Goal: Task Accomplishment & Management: Complete application form

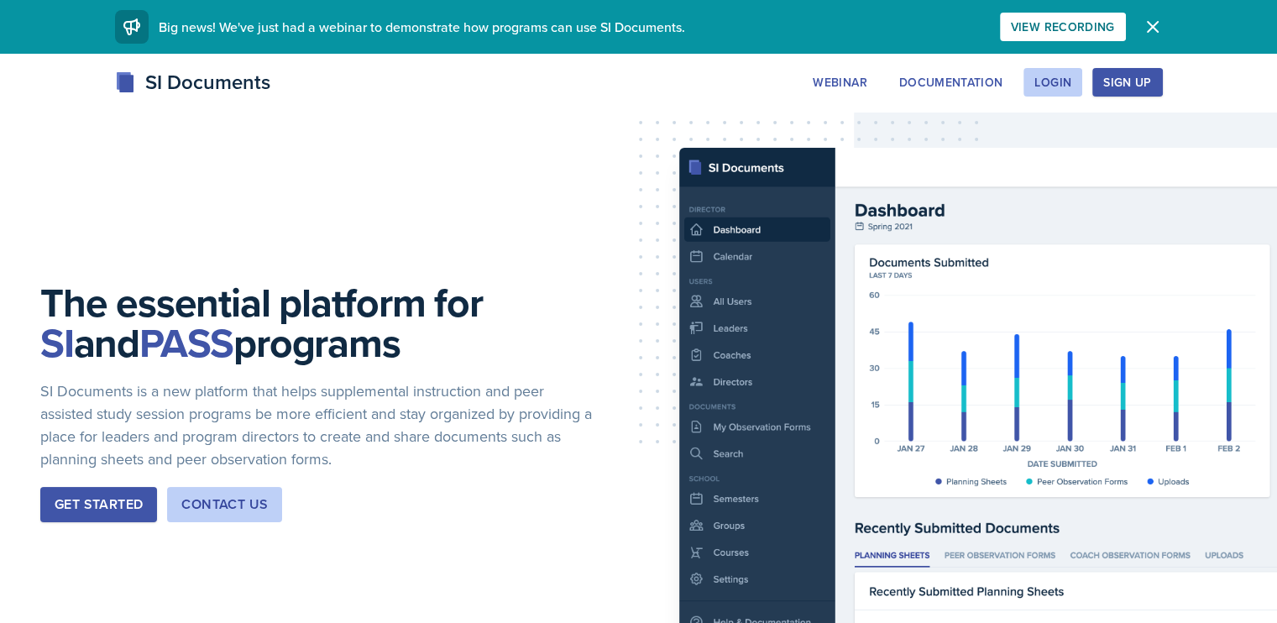
click at [1072, 88] on div "Login" at bounding box center [1053, 82] width 37 height 13
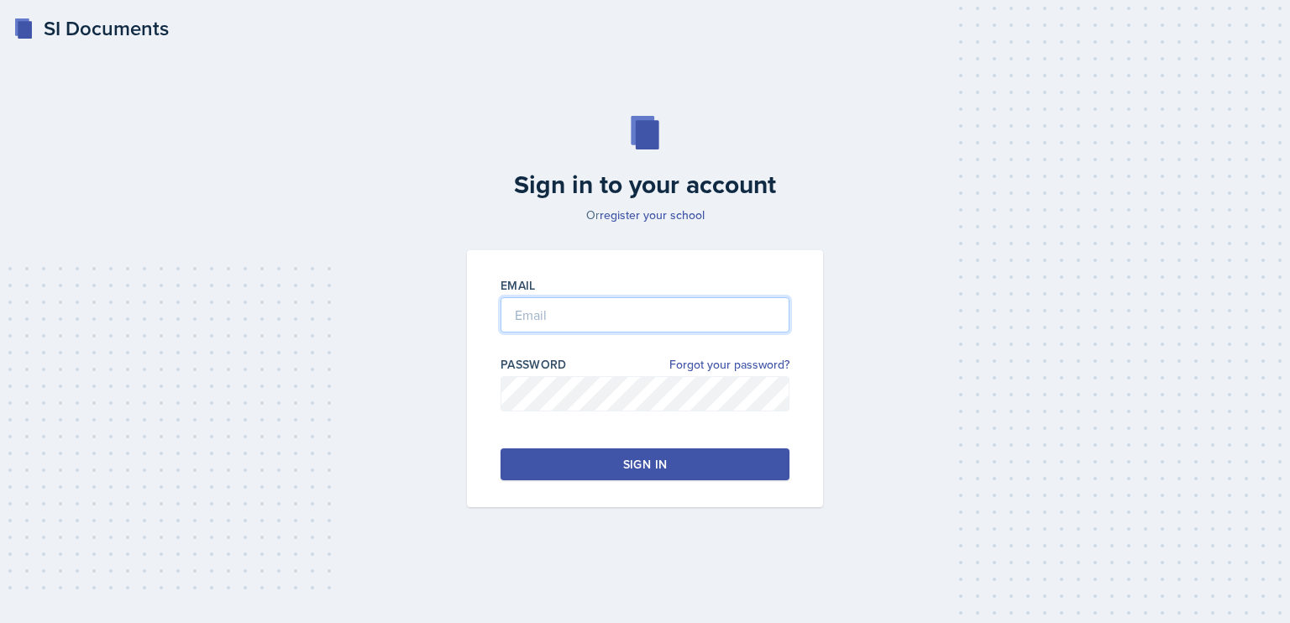
type input "[EMAIL_ADDRESS][DOMAIN_NAME]"
click at [640, 454] on button "Sign in" at bounding box center [645, 464] width 289 height 32
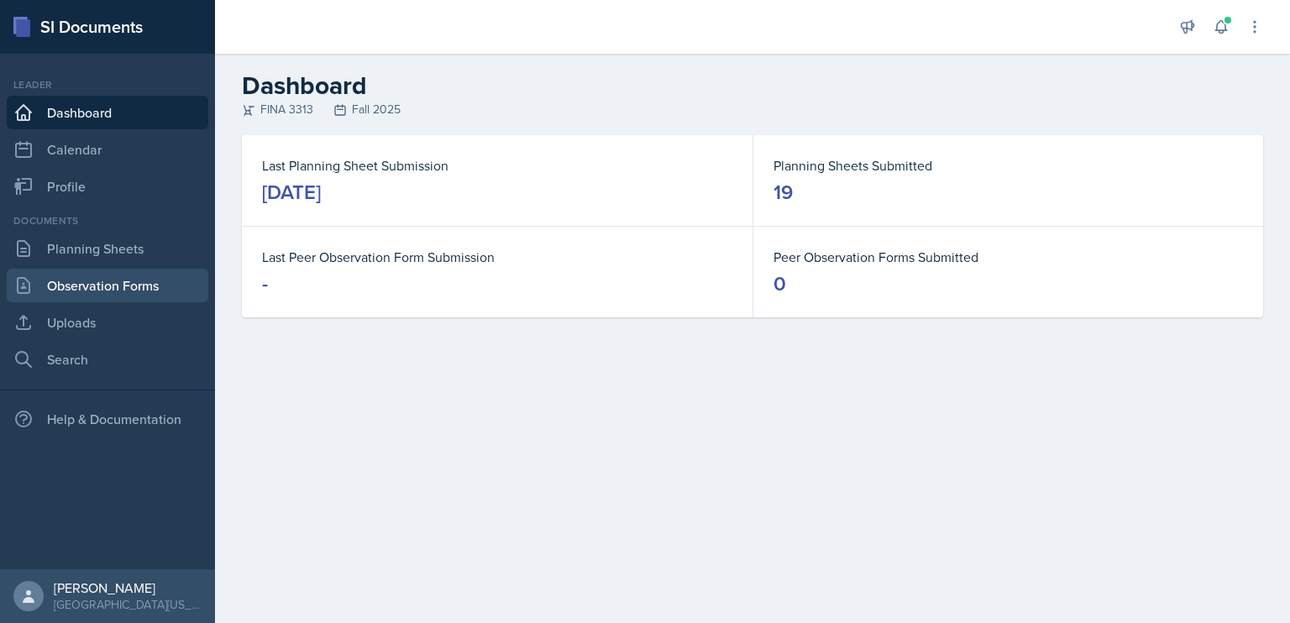
click at [87, 287] on link "Observation Forms" at bounding box center [108, 286] width 202 height 34
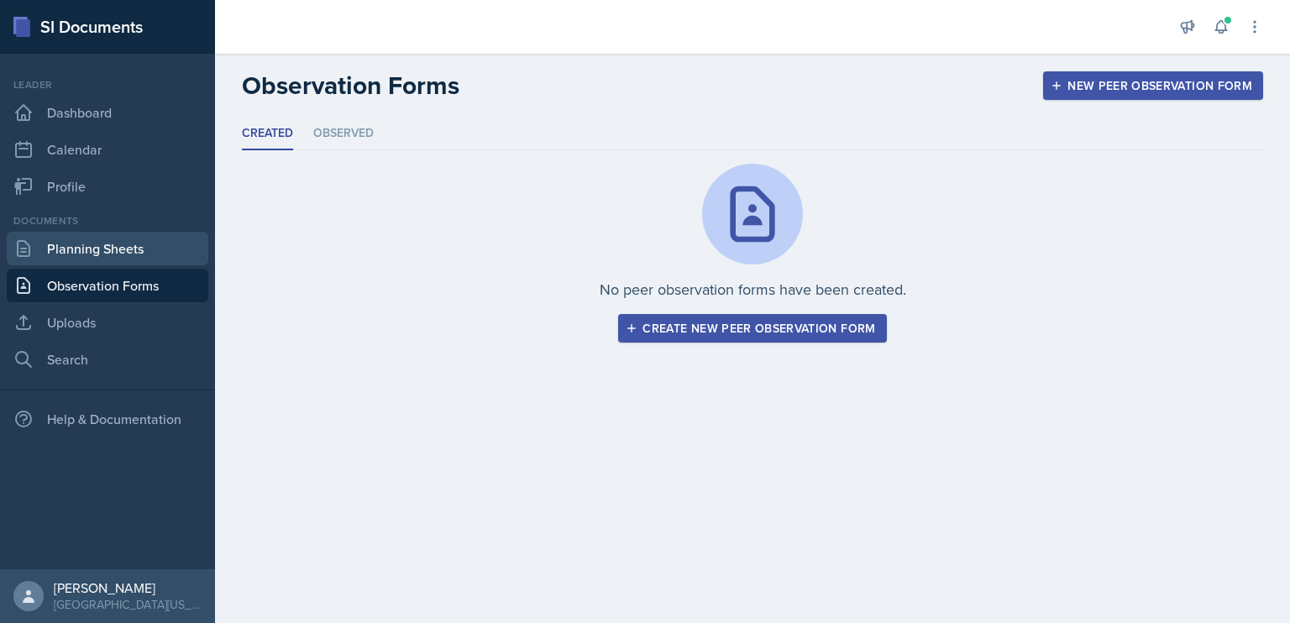
click at [116, 253] on link "Planning Sheets" at bounding box center [108, 249] width 202 height 34
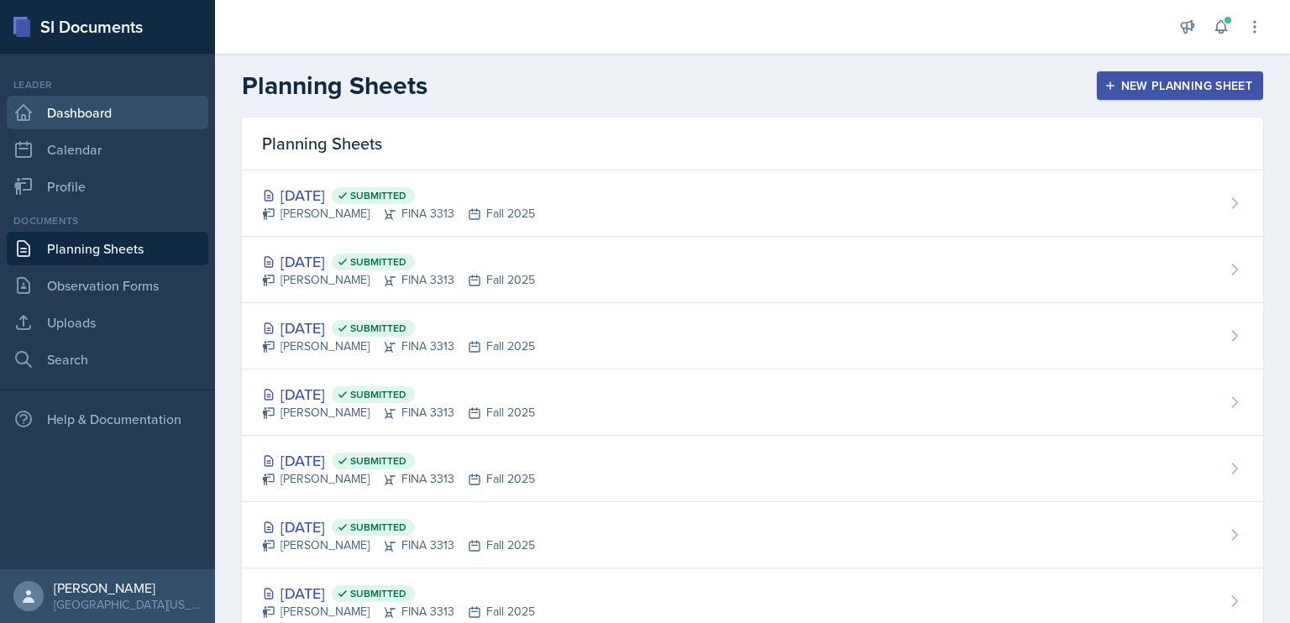
click at [126, 117] on link "Dashboard" at bounding box center [108, 113] width 202 height 34
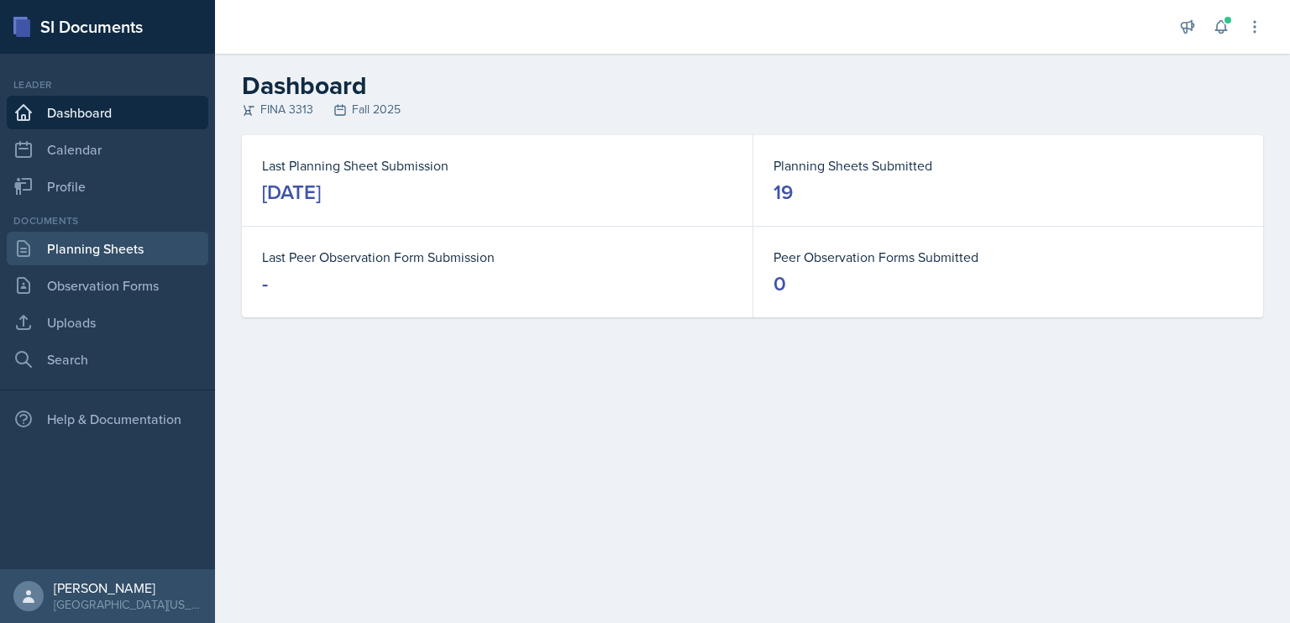
click at [113, 260] on link "Planning Sheets" at bounding box center [108, 249] width 202 height 34
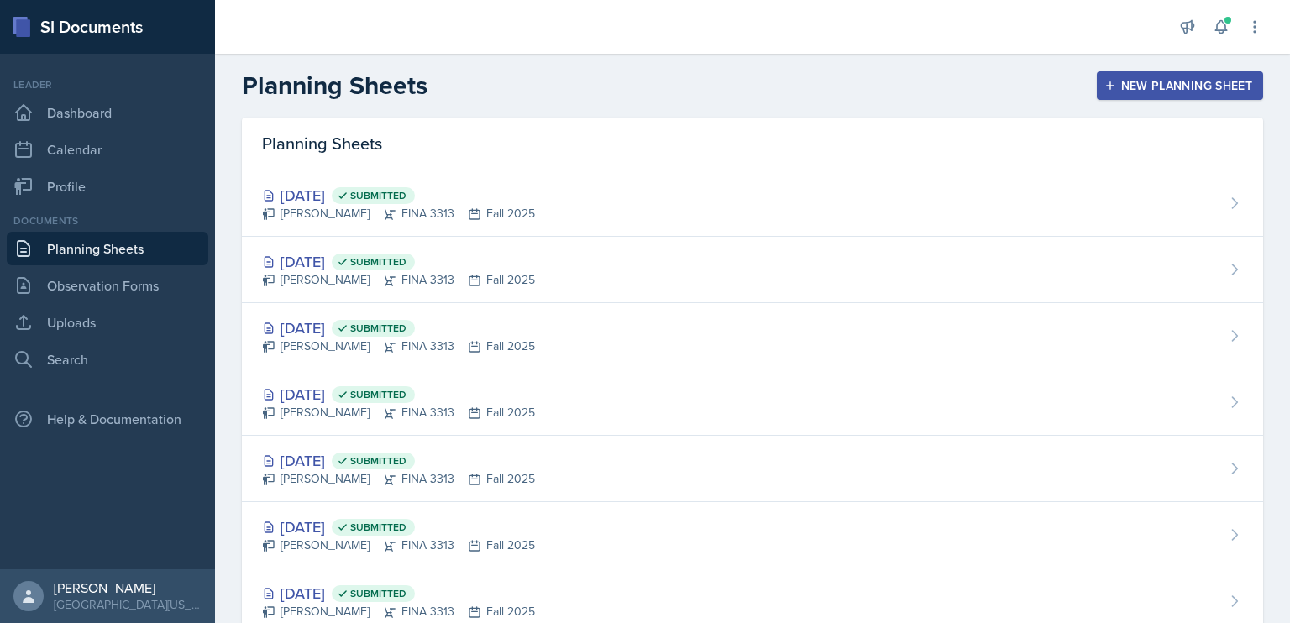
click at [1157, 84] on div "New Planning Sheet" at bounding box center [1180, 85] width 144 height 13
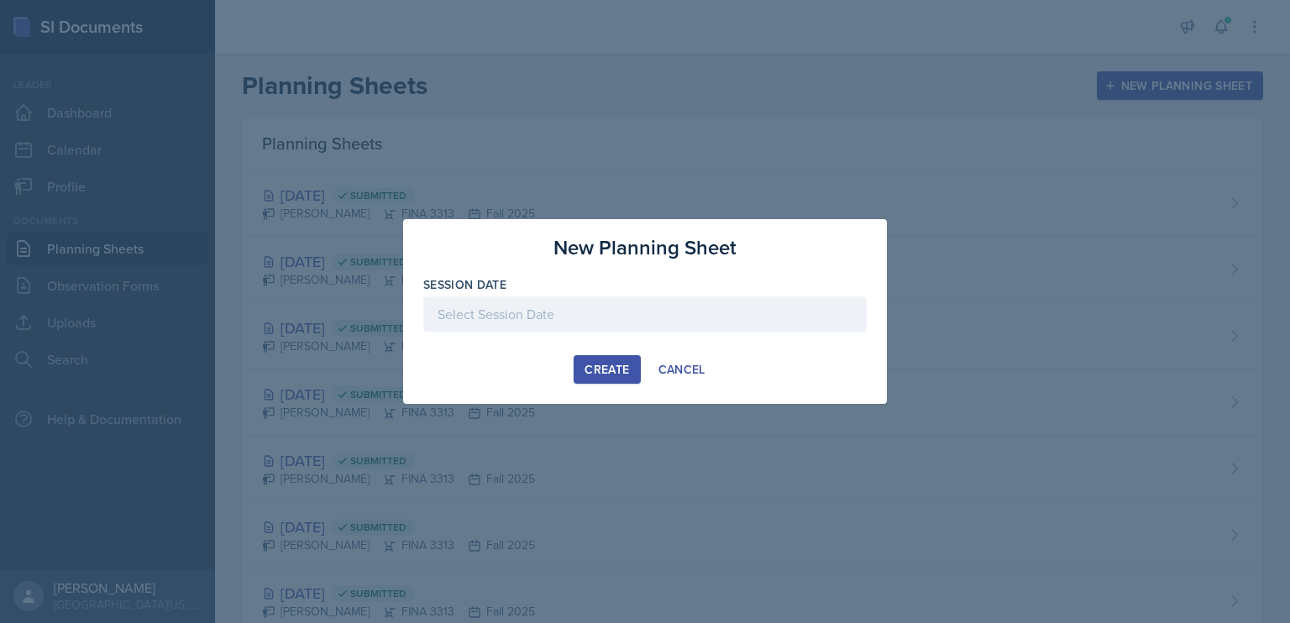
click at [632, 317] on div at bounding box center [644, 313] width 443 height 35
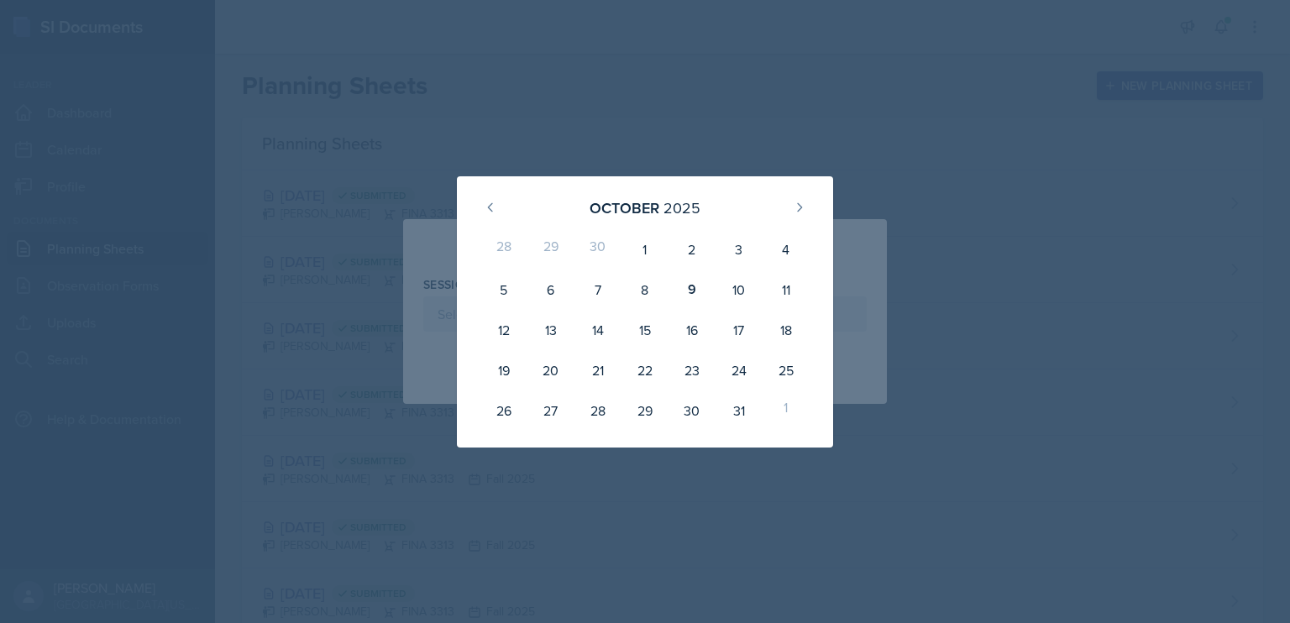
click at [726, 282] on div "10" at bounding box center [739, 290] width 47 height 40
type input "[DATE]"
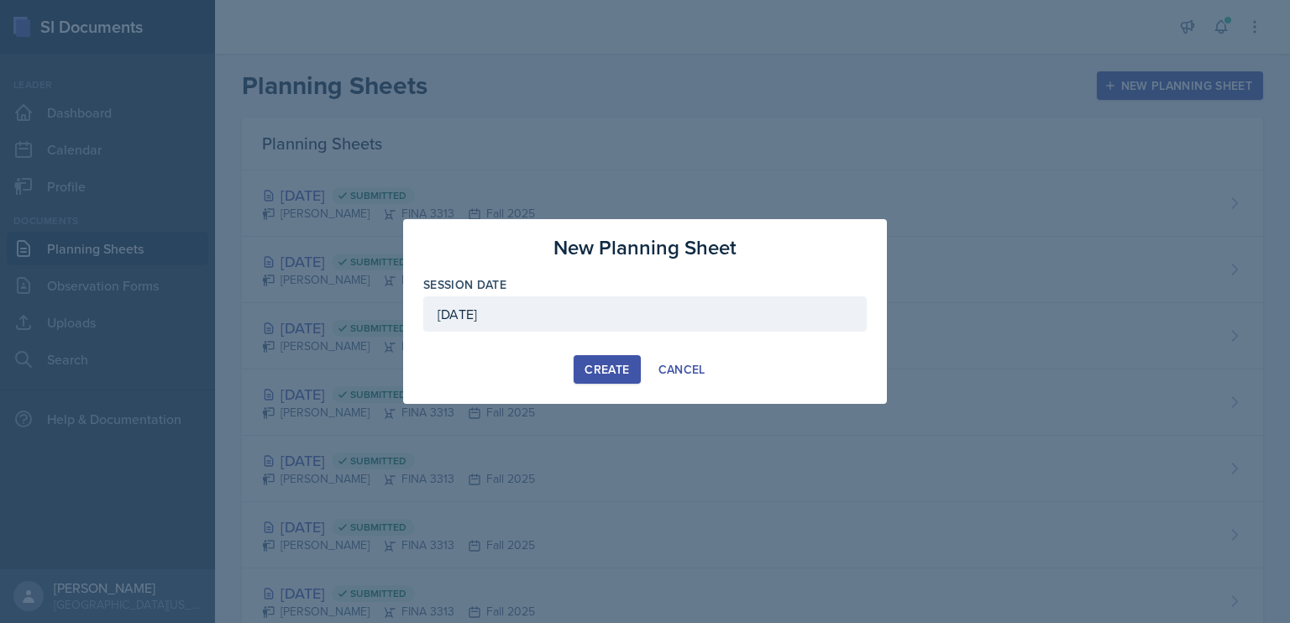
click at [605, 370] on div "Create" at bounding box center [607, 369] width 45 height 13
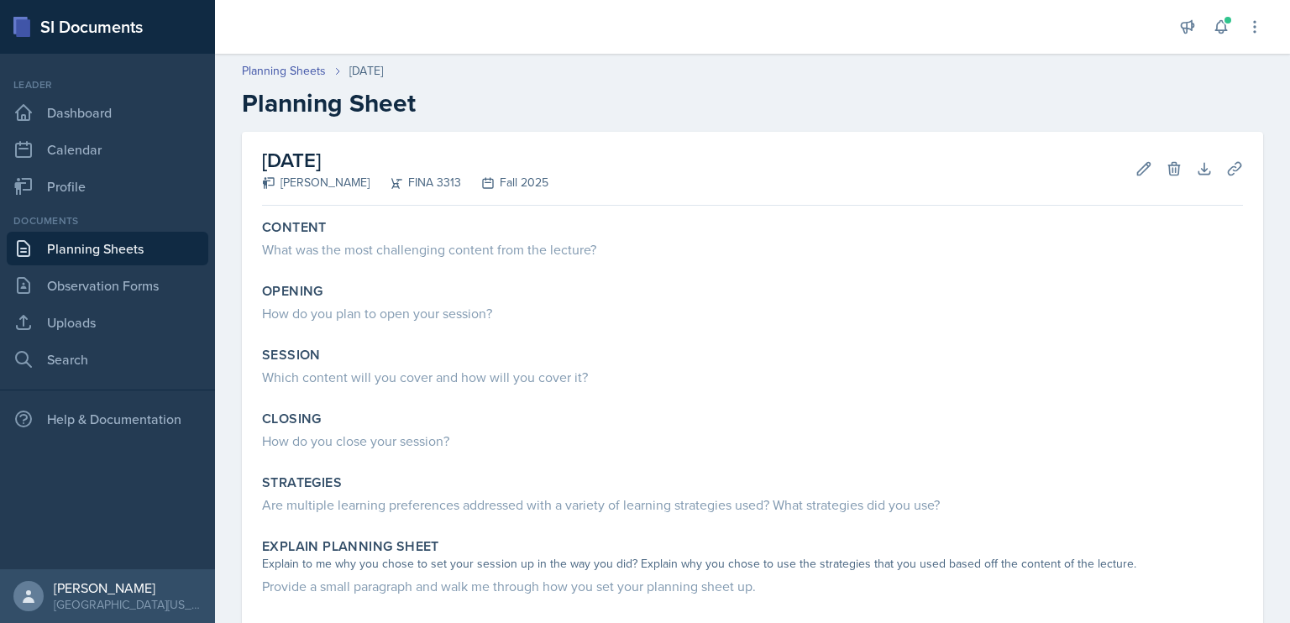
click at [534, 252] on div "What was the most challenging content from the lecture?" at bounding box center [752, 249] width 981 height 20
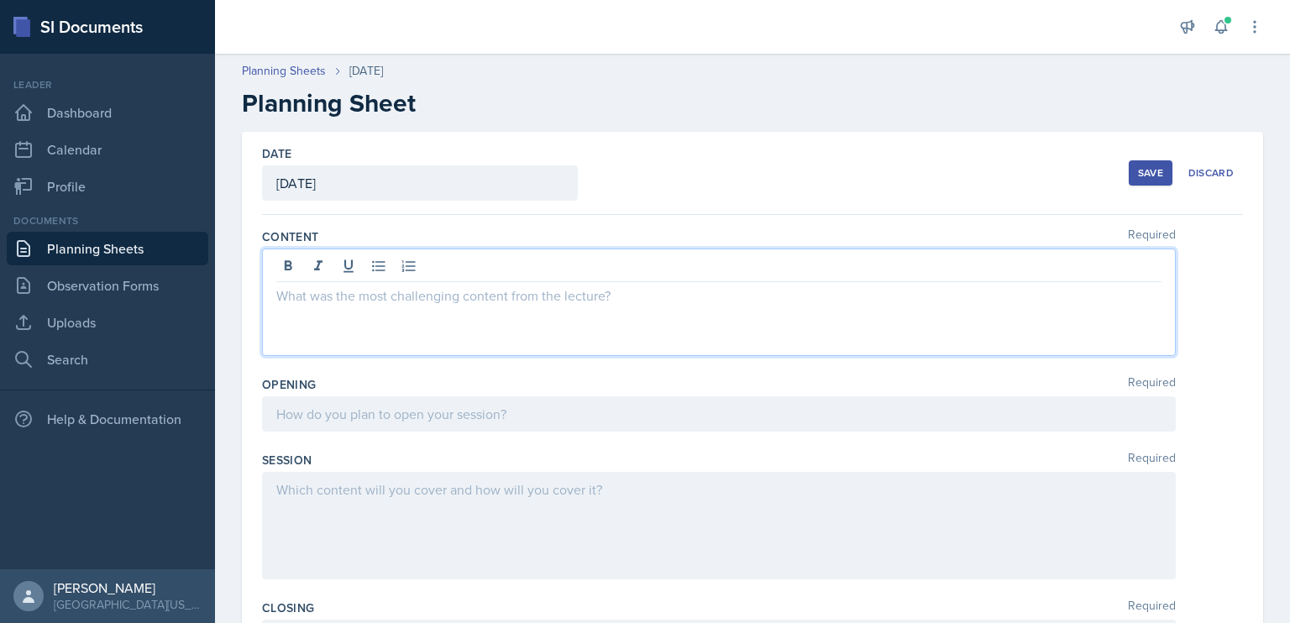
click at [522, 262] on div at bounding box center [719, 302] width 914 height 107
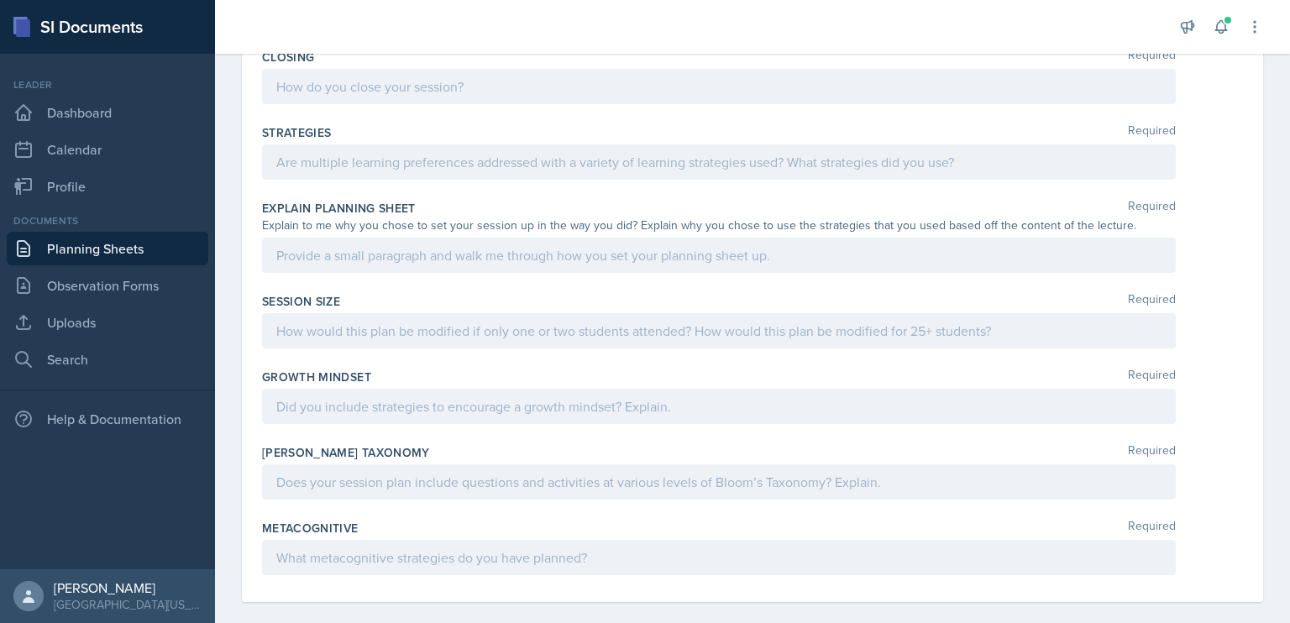
click at [469, 325] on p at bounding box center [718, 331] width 885 height 20
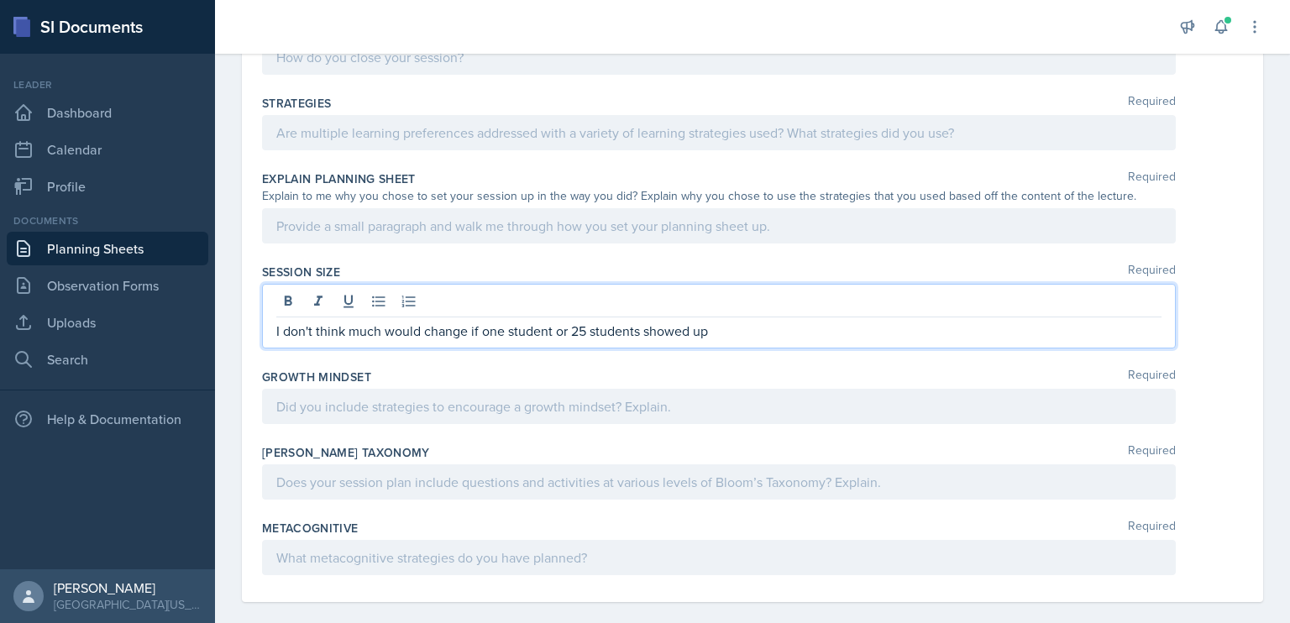
click at [548, 374] on div "Growth Mindset Required" at bounding box center [752, 377] width 981 height 17
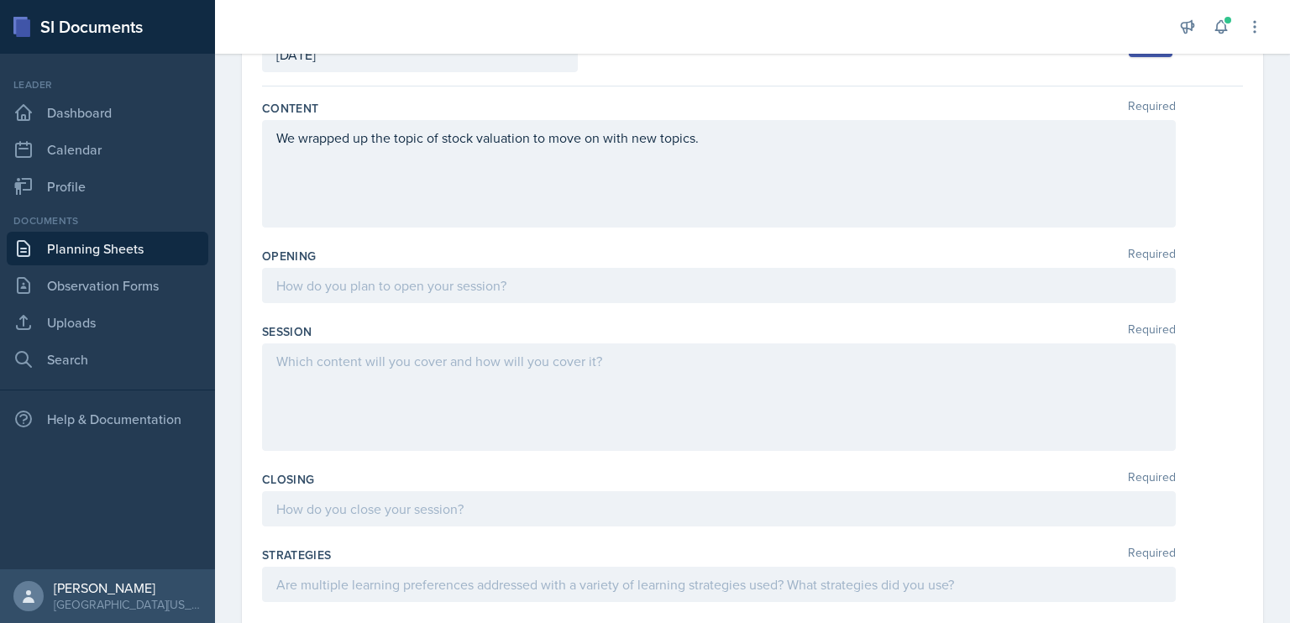
click at [734, 144] on p "We wrapped up the topic of stock valuation to move on with new topics." at bounding box center [718, 138] width 885 height 20
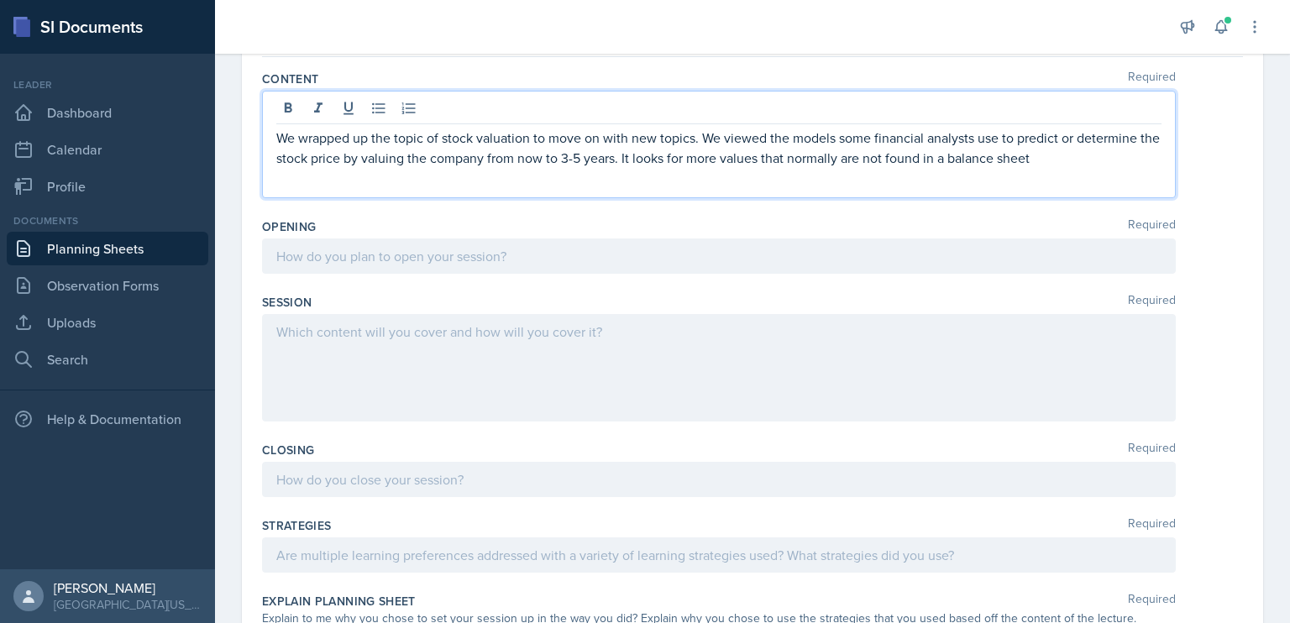
click at [580, 261] on div at bounding box center [719, 256] width 914 height 35
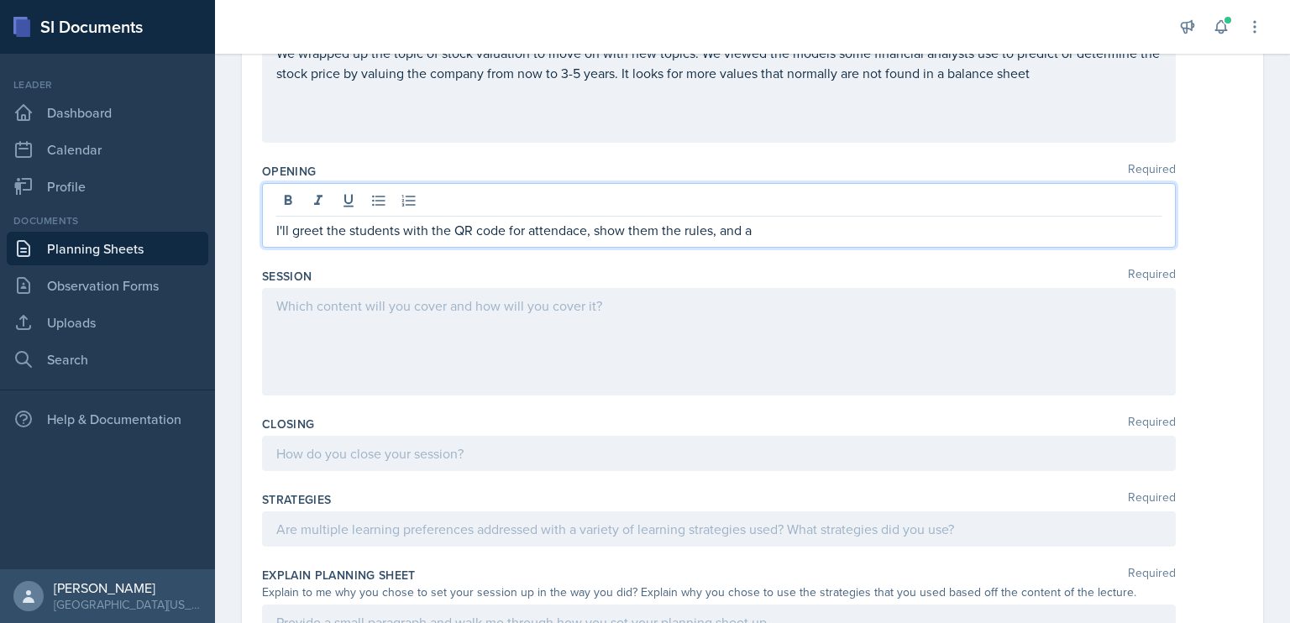
scroll to position [215, 0]
click at [447, 533] on p at bounding box center [718, 527] width 885 height 20
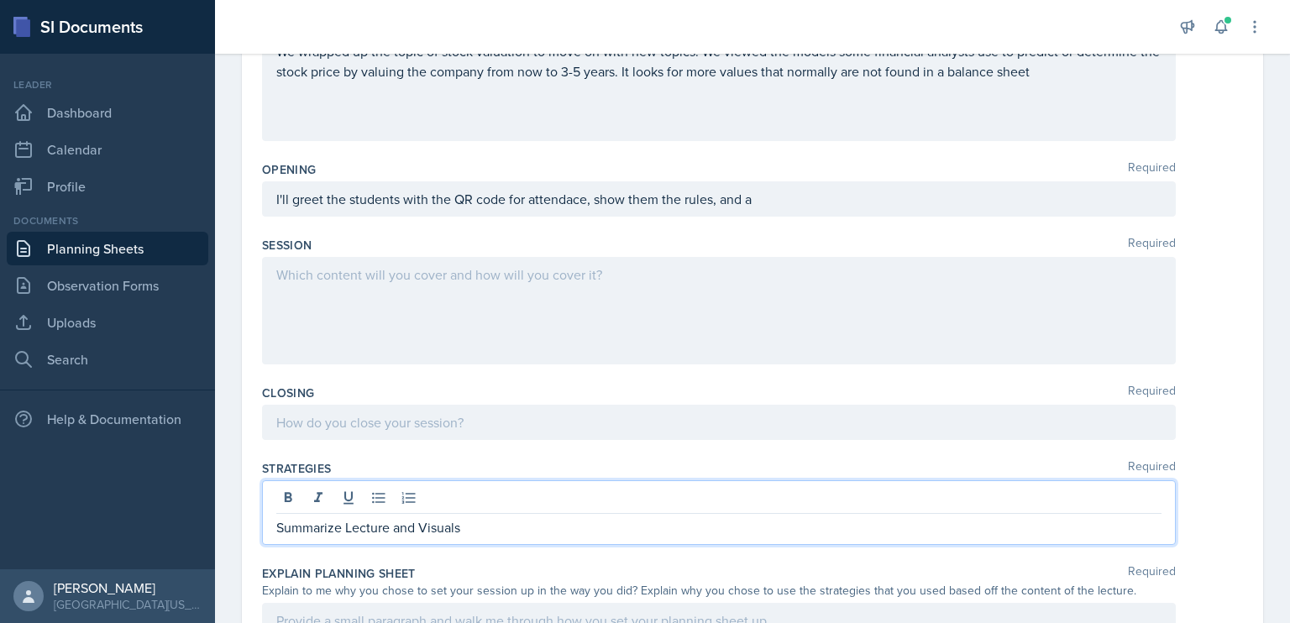
click at [789, 181] on div "I'll greet the students with the QR code for attendace, show them the rules, an…" at bounding box center [719, 198] width 914 height 35
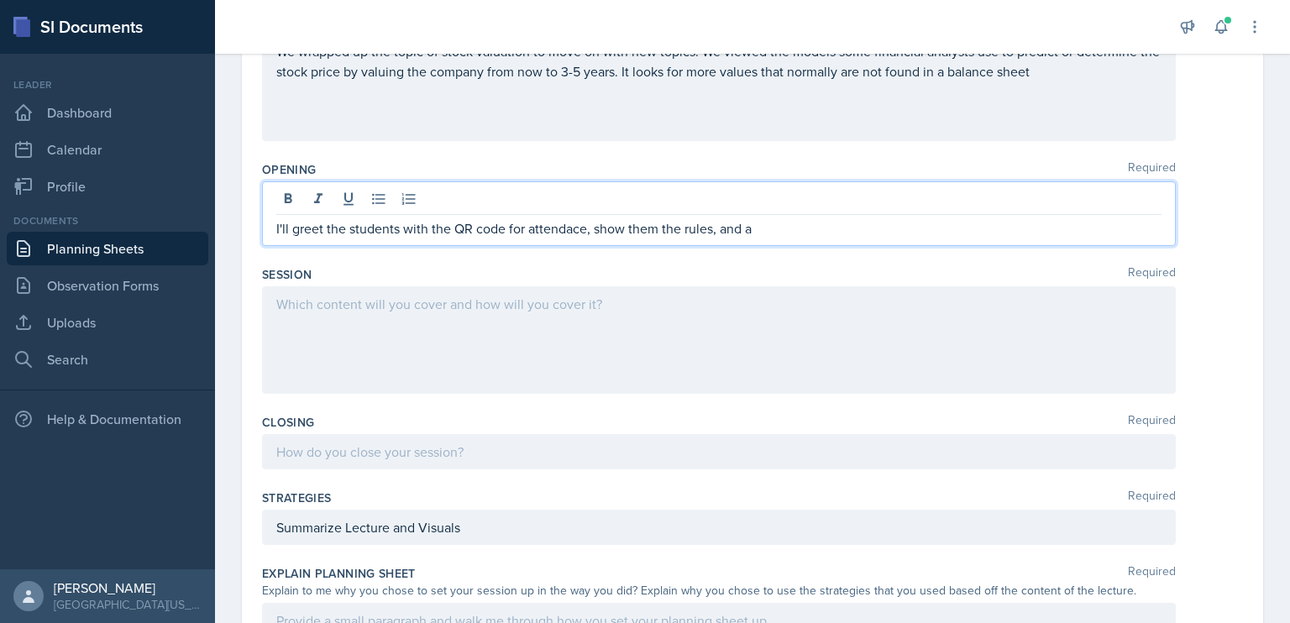
scroll to position [244, 0]
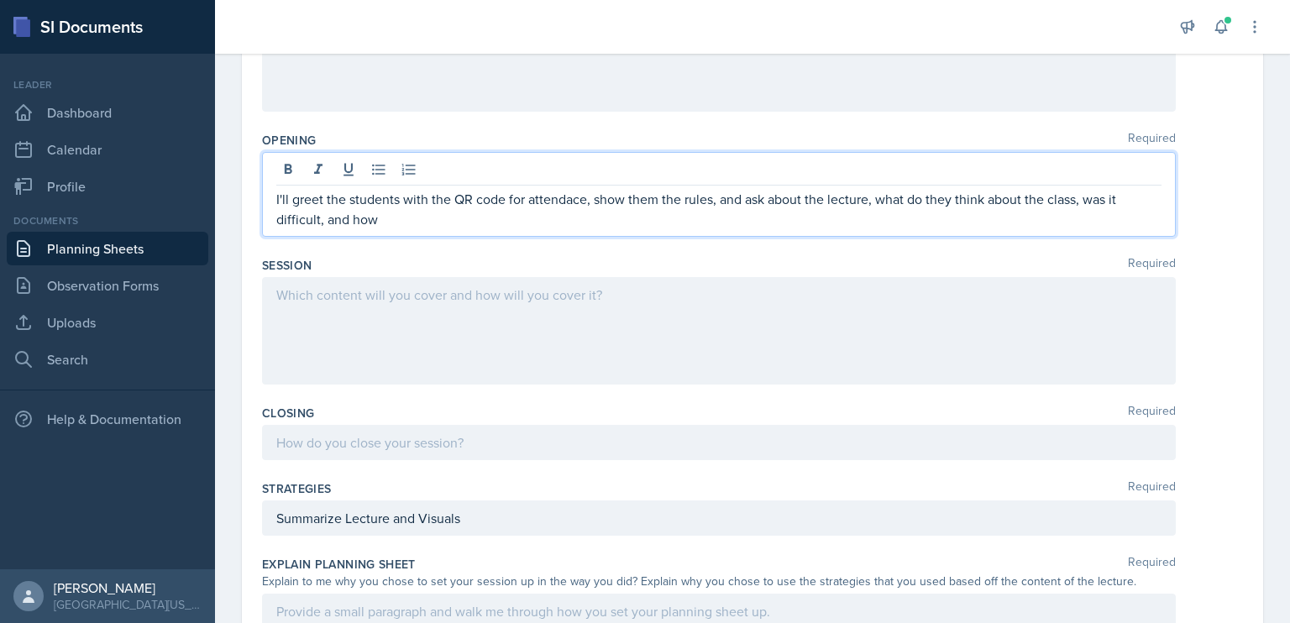
click at [948, 202] on p "I'll greet the students with the QR code for attendace, show them the rules, an…" at bounding box center [718, 209] width 885 height 40
click at [712, 219] on p "I'll greet the students with the QR code for attendace, show them the rules, an…" at bounding box center [718, 209] width 885 height 40
click at [598, 313] on div at bounding box center [719, 330] width 914 height 107
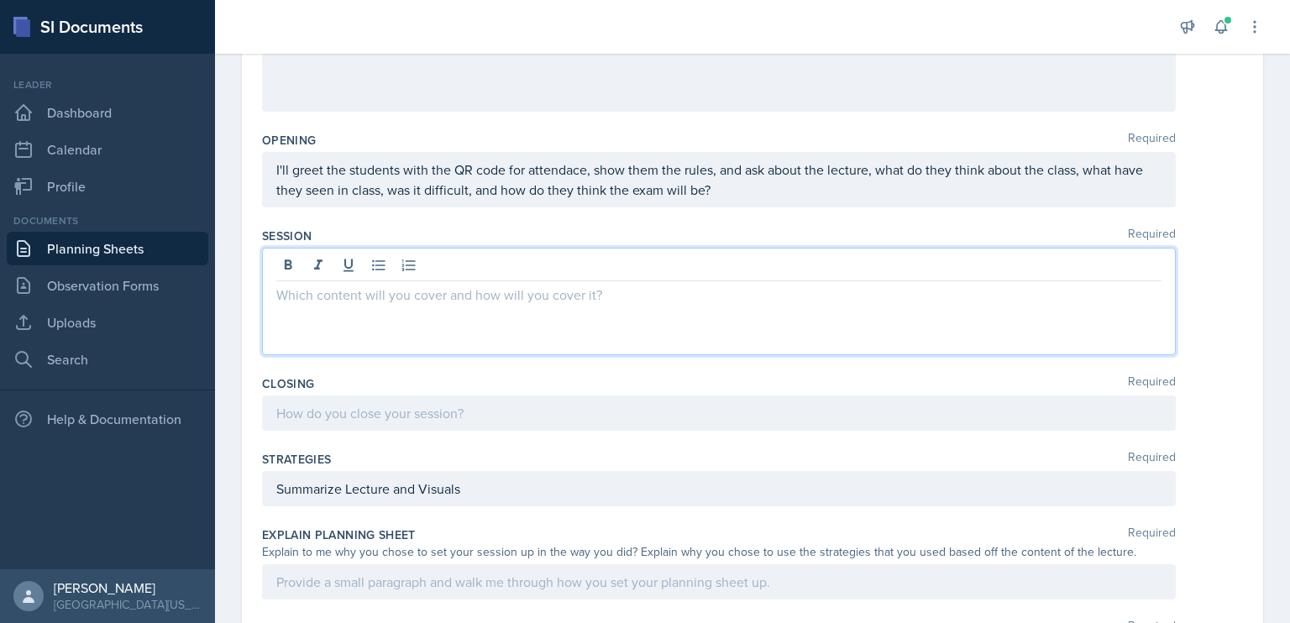
scroll to position [274, 0]
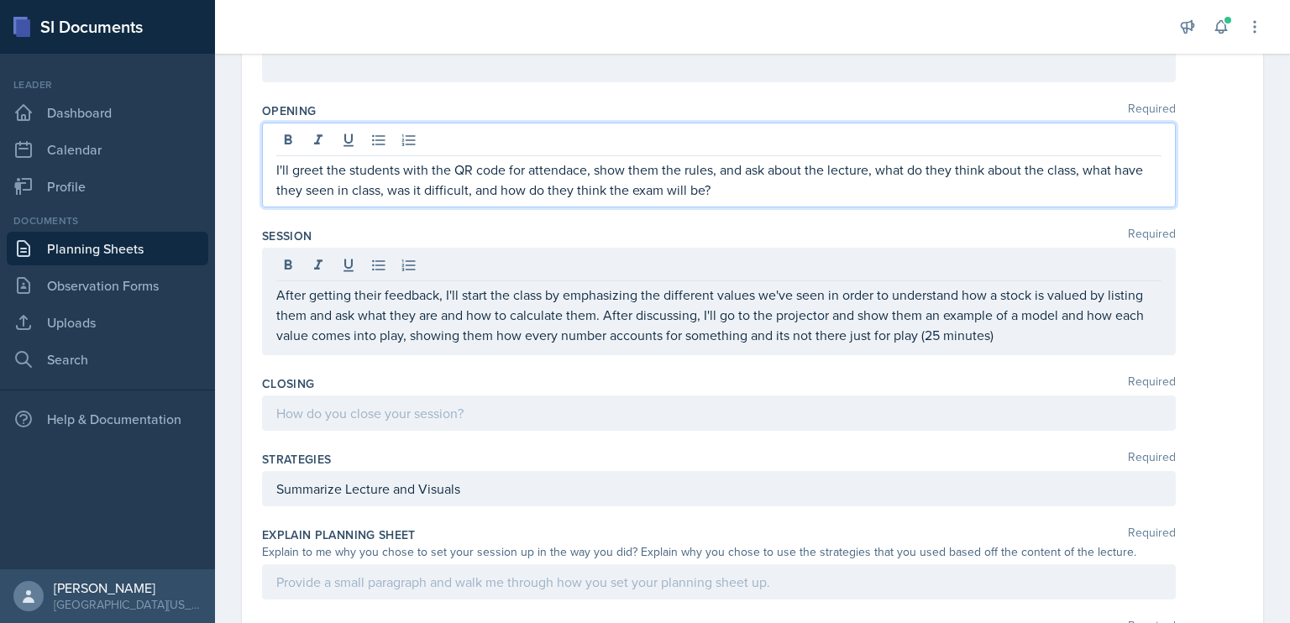
click at [768, 166] on p "I'll greet the students with the QR code for attendace, show them the rules, an…" at bounding box center [718, 180] width 885 height 40
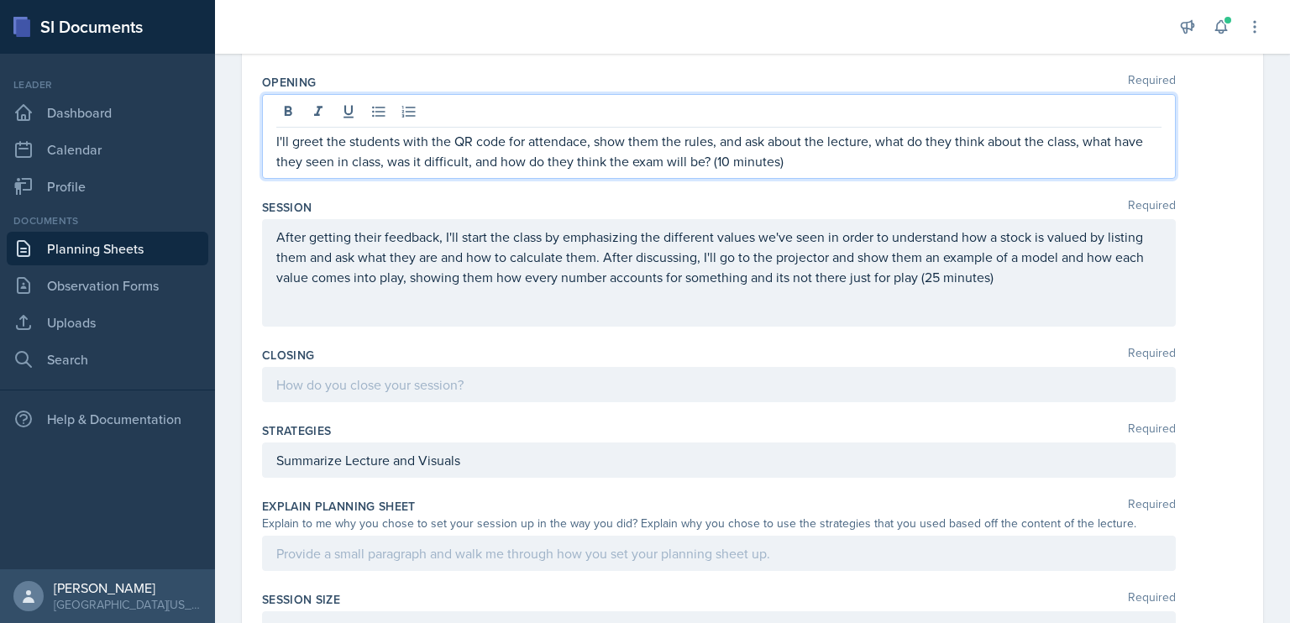
click at [477, 398] on div at bounding box center [719, 384] width 914 height 35
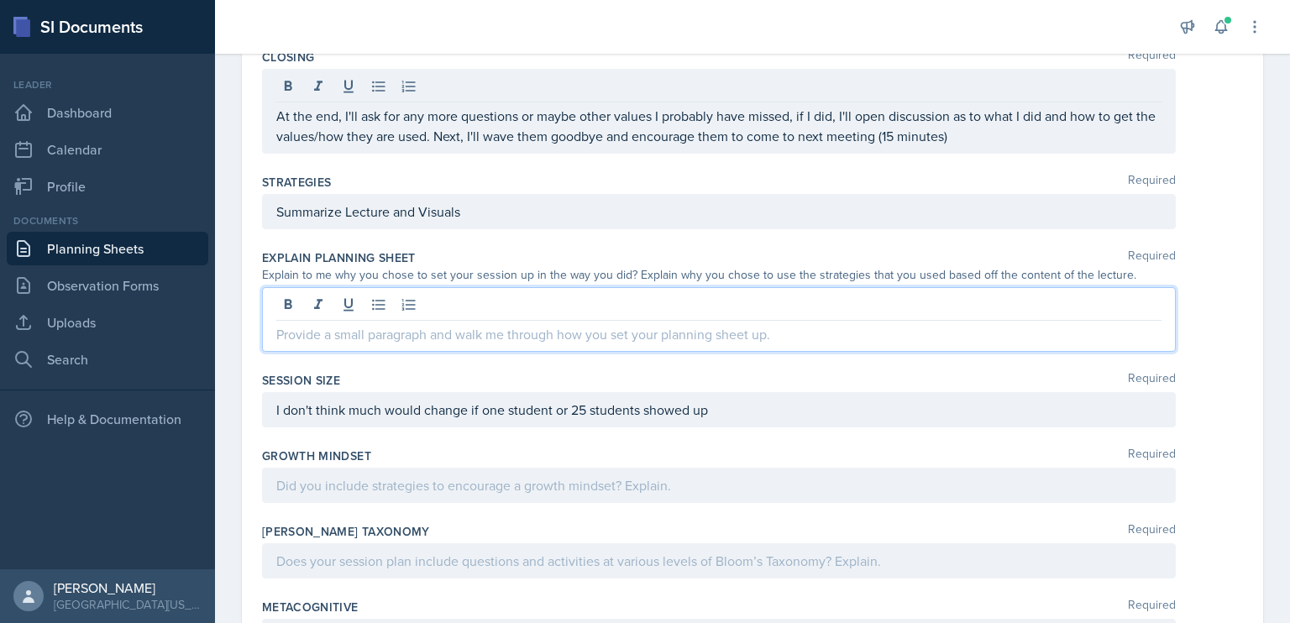
click at [522, 324] on p at bounding box center [718, 334] width 885 height 20
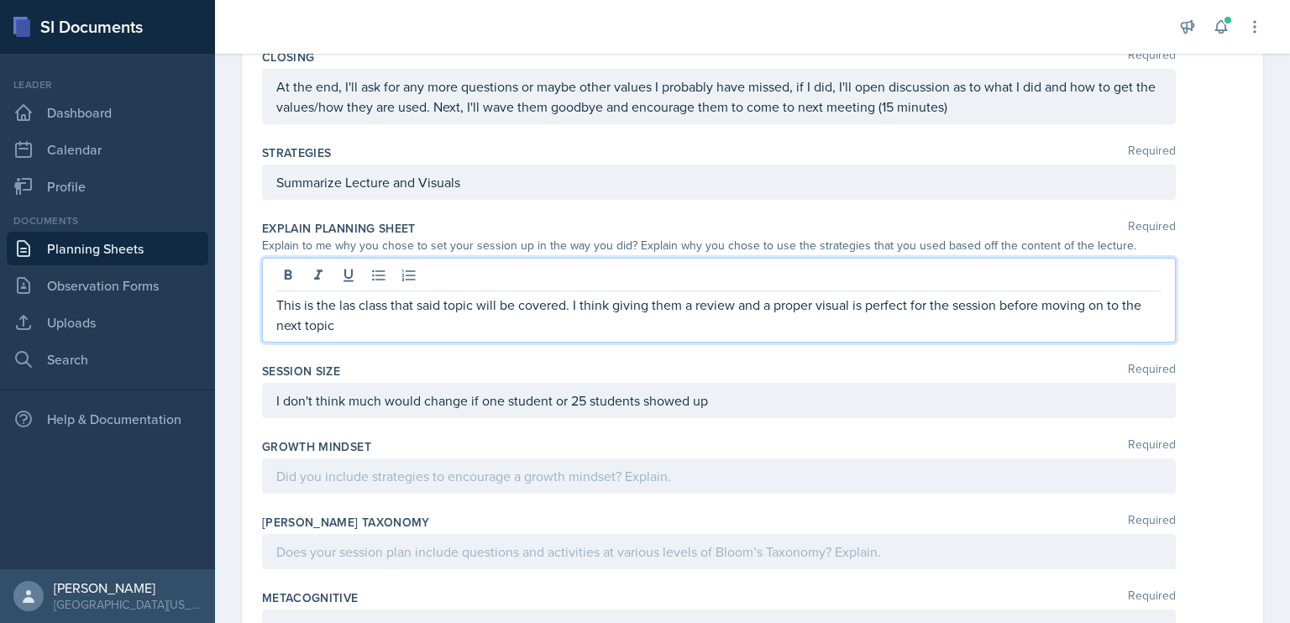
click at [914, 302] on p "This is the las class that said topic will be covered. I think giving them a re…" at bounding box center [718, 315] width 885 height 40
click at [358, 303] on p "This is the las class that said topic will be covered. I think giving them a re…" at bounding box center [718, 315] width 885 height 40
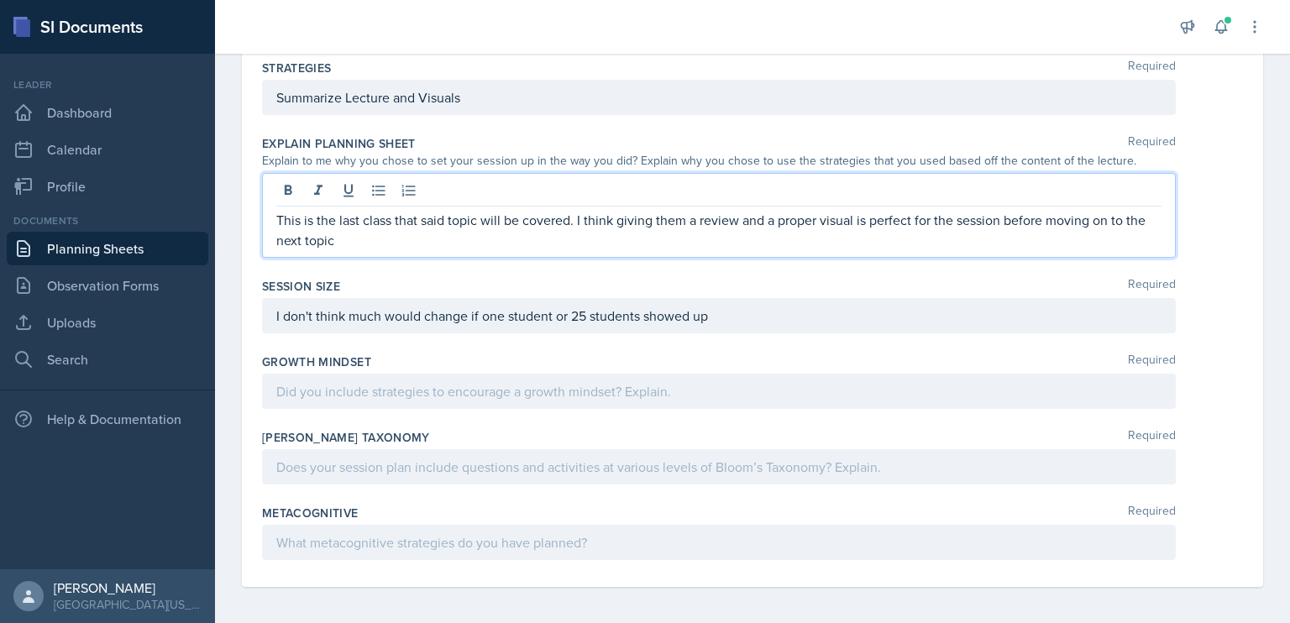
click at [453, 400] on div at bounding box center [719, 391] width 914 height 35
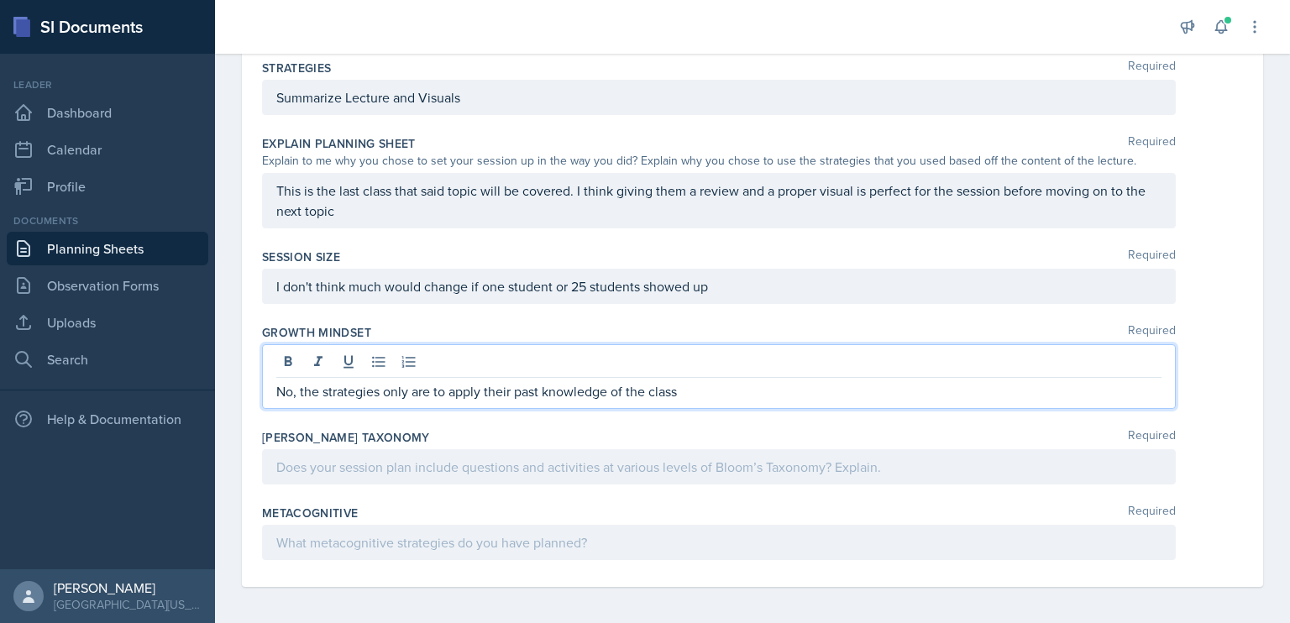
click at [446, 391] on p "No, the strategies only are to apply their past knowledge of the class" at bounding box center [718, 391] width 885 height 20
click at [817, 401] on div "No, the strategies only are to remember and apply their past knowledge of the c…" at bounding box center [719, 376] width 914 height 65
click at [796, 382] on p "No, the strategies only are to remember and apply their past knowledge of the c…" at bounding box center [718, 391] width 885 height 20
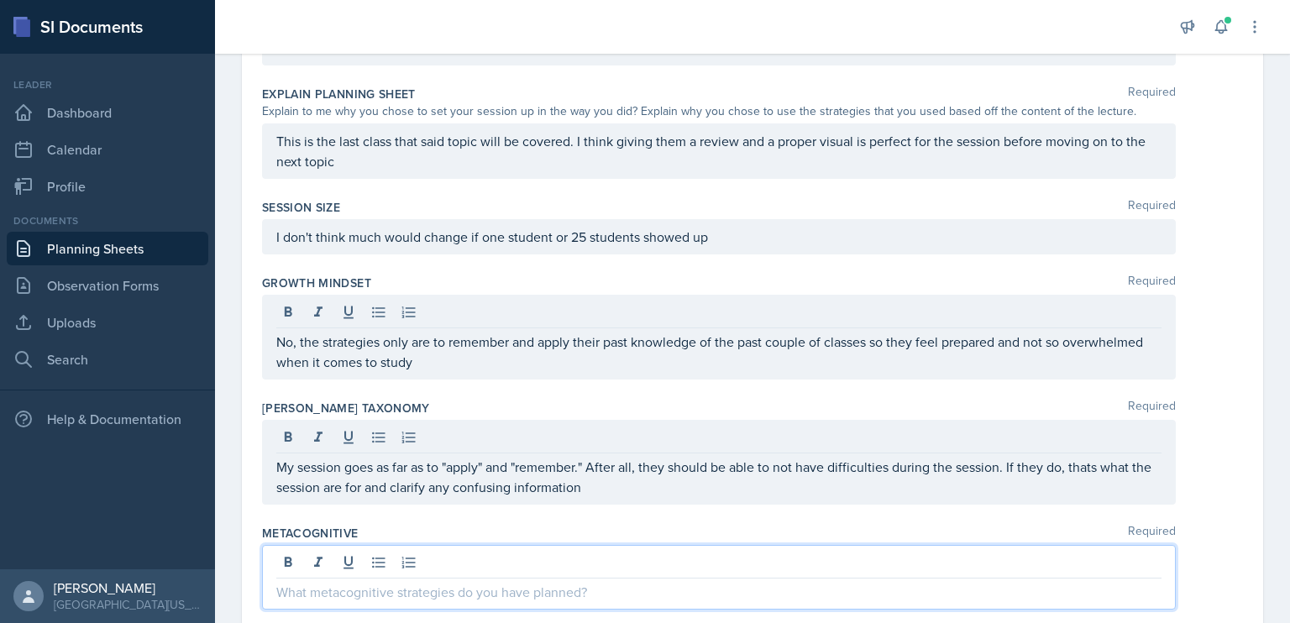
scroll to position [755, 0]
